Goal: Information Seeking & Learning: Find specific fact

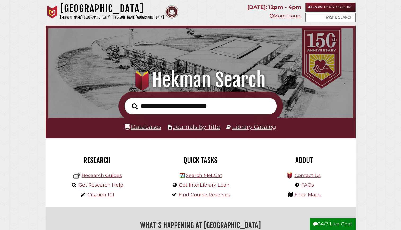
scroll to position [101, 302]
type input "**********"
click at [129, 102] on button "Search" at bounding box center [134, 106] width 11 height 9
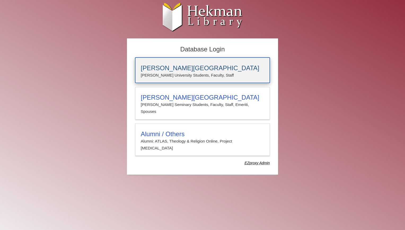
click at [181, 71] on h3 "[PERSON_NAME][GEOGRAPHIC_DATA]" at bounding box center [203, 67] width 124 height 7
